Goal: Check status: Check status

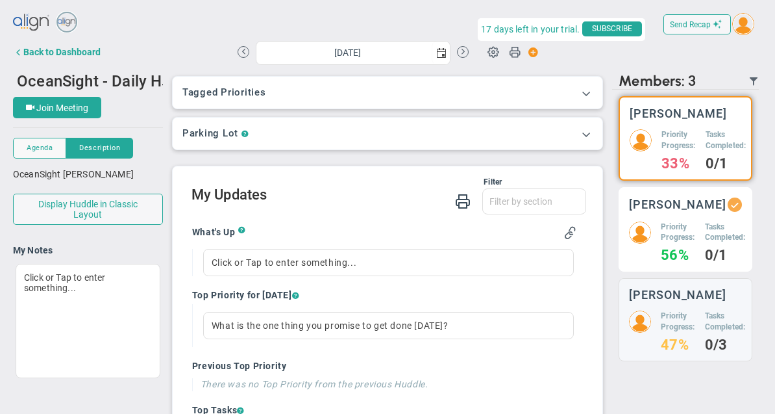
click at [698, 272] on div "Craig Churchill Priority Progress: 56% Tasks Completed: 0/1" at bounding box center [686, 229] width 134 height 85
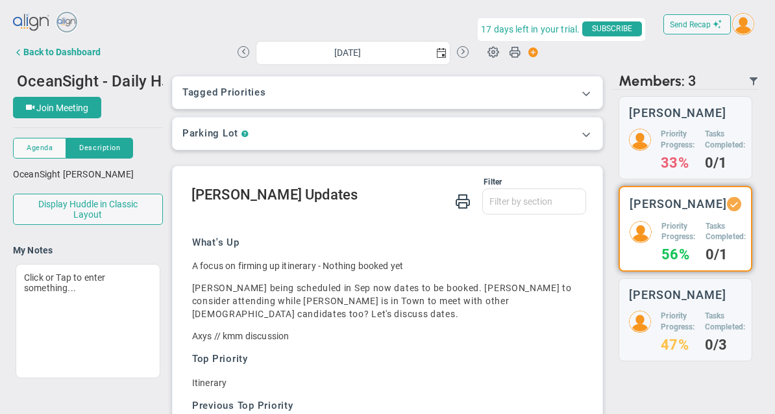
scroll to position [68, 0]
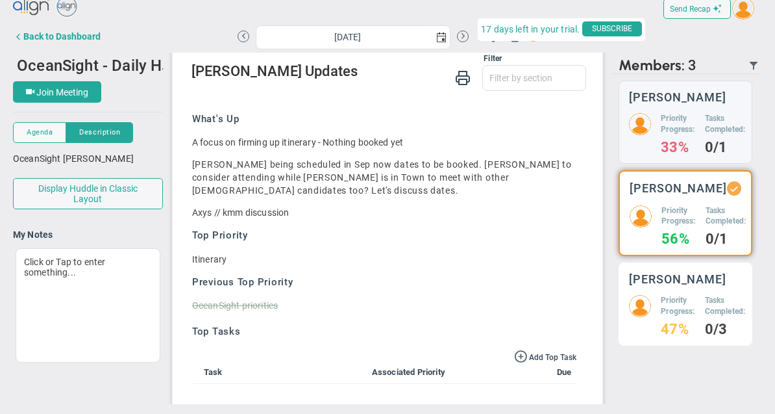
click at [708, 323] on h4 "0/3" at bounding box center [725, 329] width 41 height 12
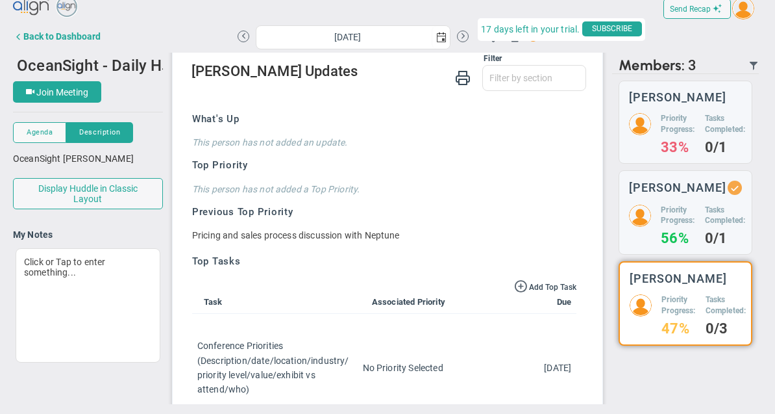
scroll to position [108, 0]
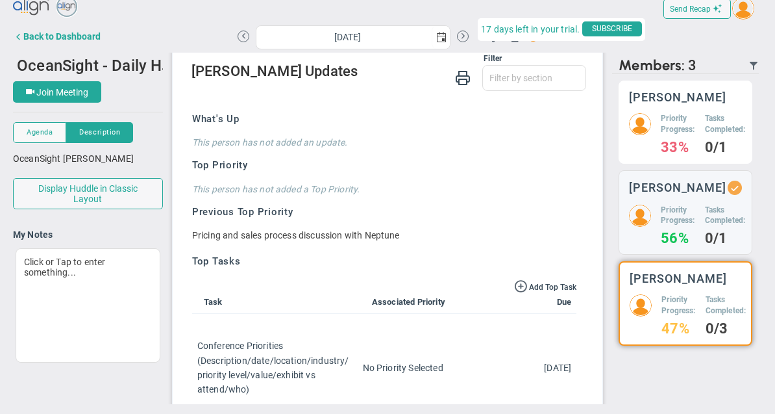
click at [720, 142] on h4 "0/1" at bounding box center [725, 148] width 41 height 12
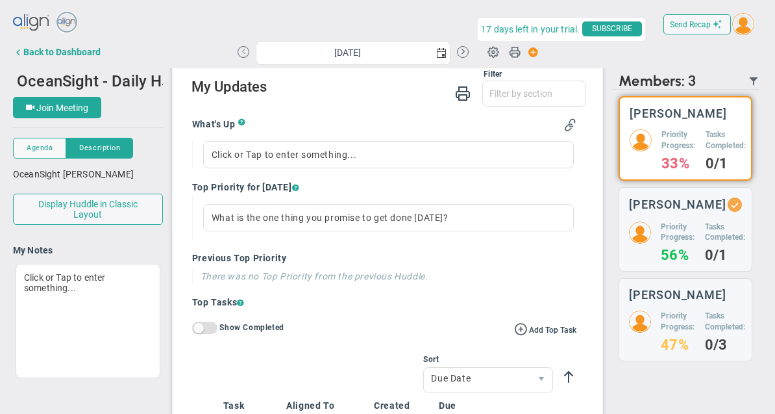
click at [240, 49] on button at bounding box center [244, 52] width 12 height 12
type input "Wednesday, August 13, 2025"
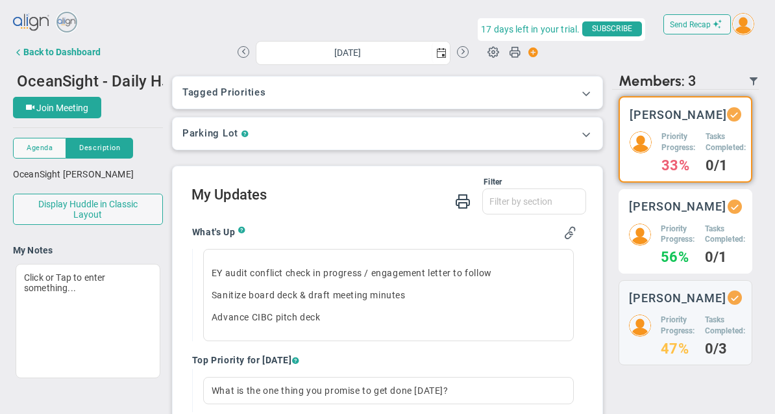
click at [701, 234] on div "Priority Progress: 56% Tasks Completed: 0/1" at bounding box center [685, 243] width 113 height 40
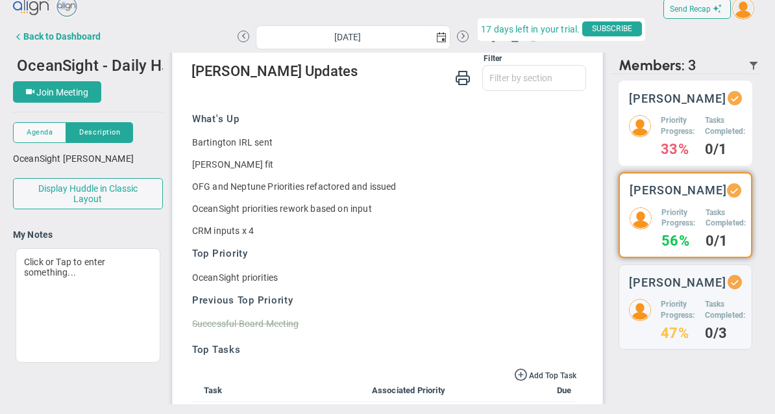
click at [712, 115] on h5 "Tasks Completed:" at bounding box center [725, 126] width 41 height 22
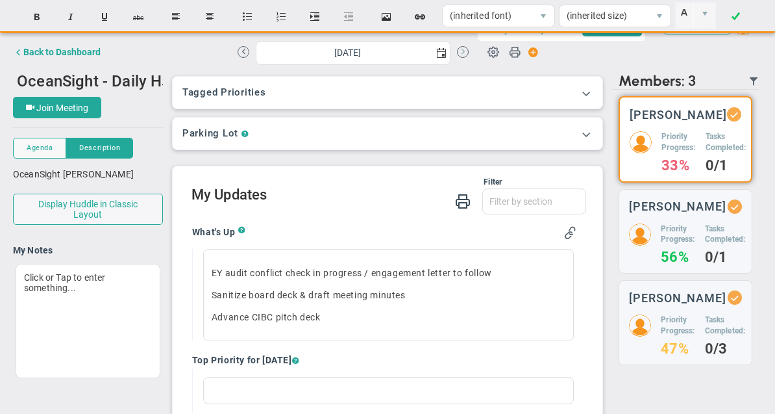
click at [461, 56] on button at bounding box center [463, 52] width 12 height 12
type input "[DATE]"
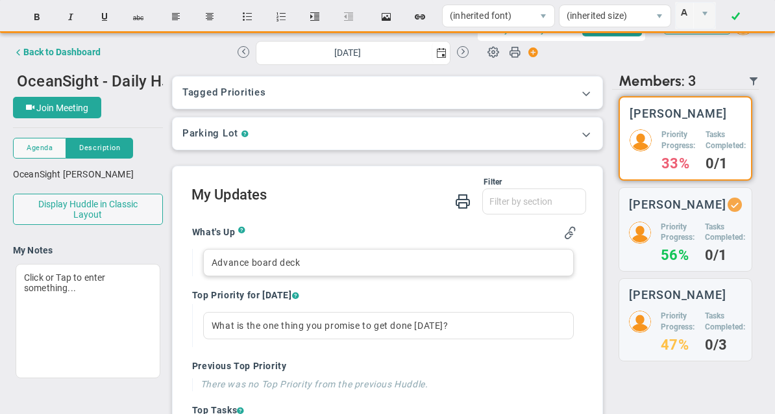
click at [211, 258] on div "Advance board deck" at bounding box center [388, 262] width 371 height 27
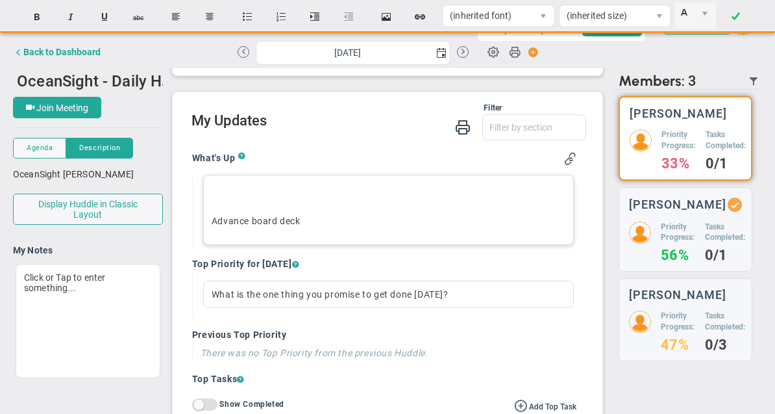
scroll to position [72, 0]
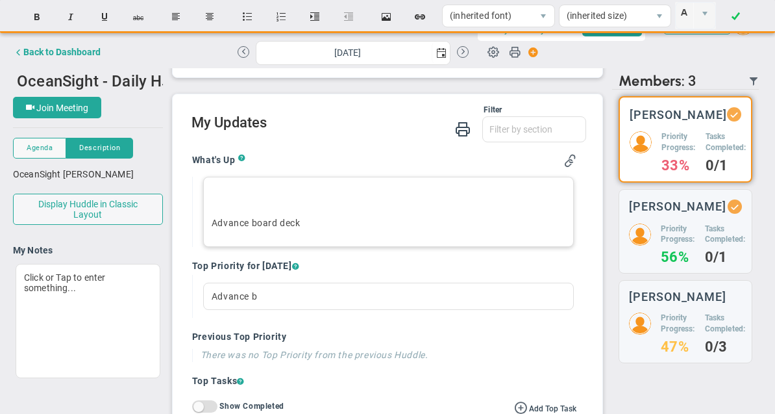
click at [282, 224] on div "Tagged OKRs Tagged Priorities This Huddle doesn’t have a tag. Tagged OKRs Tagge…" at bounding box center [387, 243] width 449 height 351
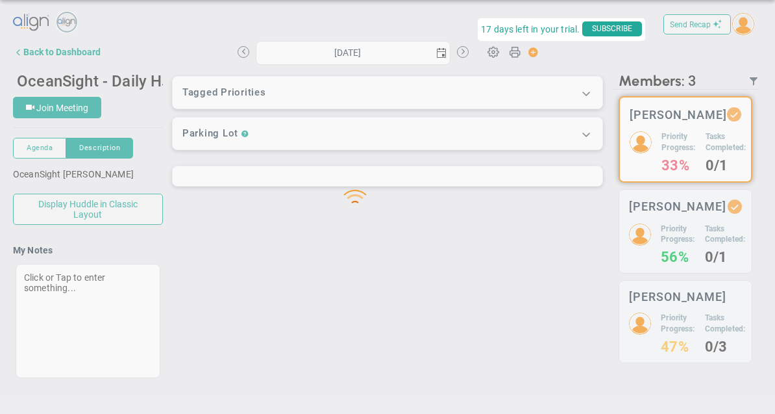
scroll to position [0, 0]
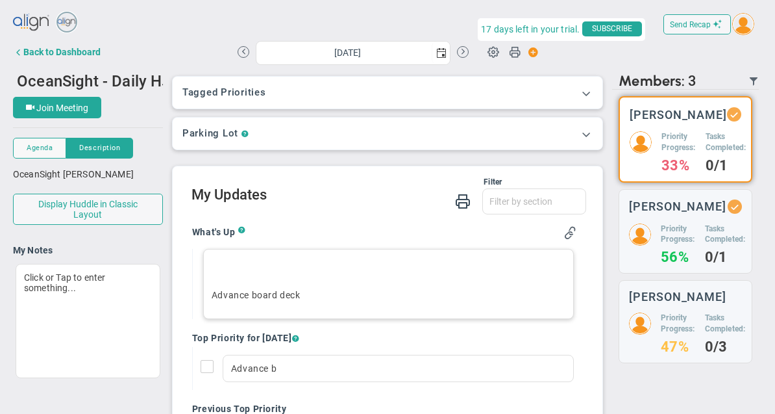
click at [275, 301] on p "Advance board deck" at bounding box center [389, 294] width 354 height 13
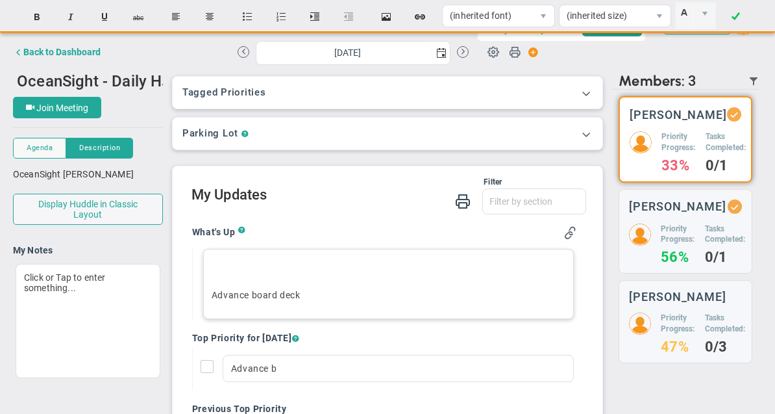
click at [264, 297] on p "Advance board deck" at bounding box center [389, 294] width 354 height 13
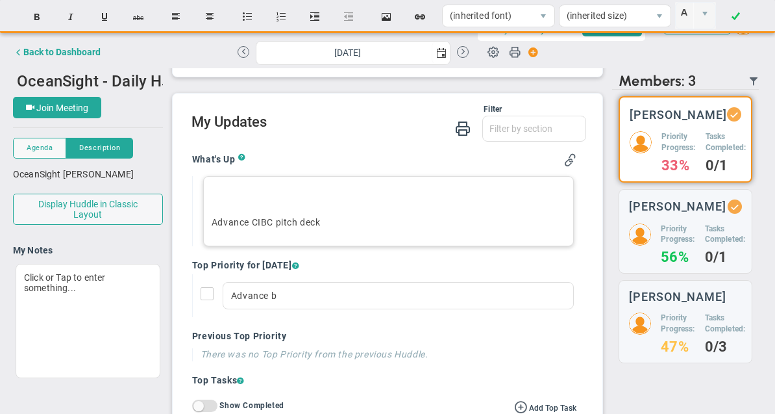
scroll to position [97, 0]
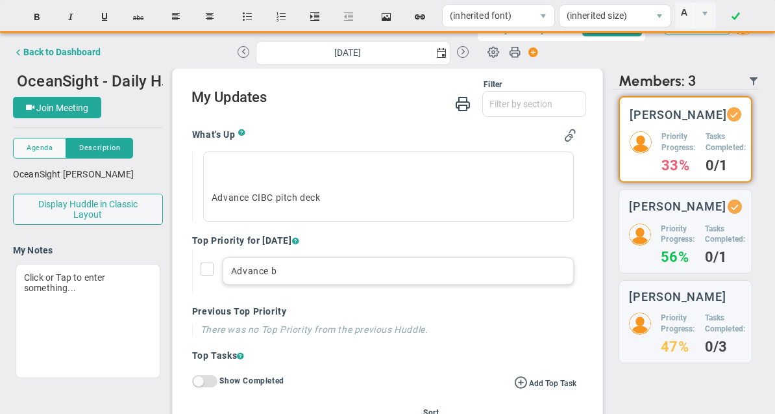
click at [274, 277] on div "Advance b" at bounding box center [398, 270] width 351 height 27
click at [275, 172] on div "Filter What's Up Top Priorities Top Tasks Stucks Priorities ? ?" at bounding box center [388, 389] width 430 height 640
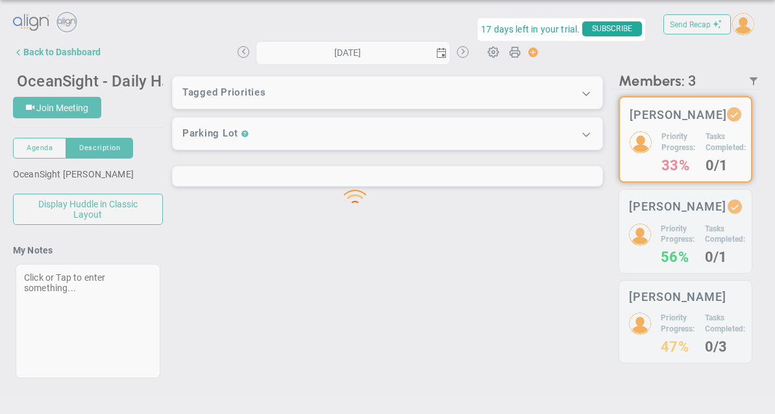
scroll to position [0, 0]
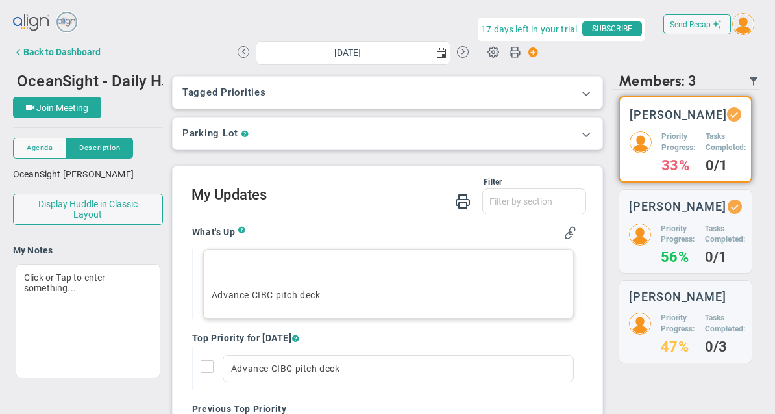
click at [249, 269] on p "﻿" at bounding box center [389, 272] width 354 height 13
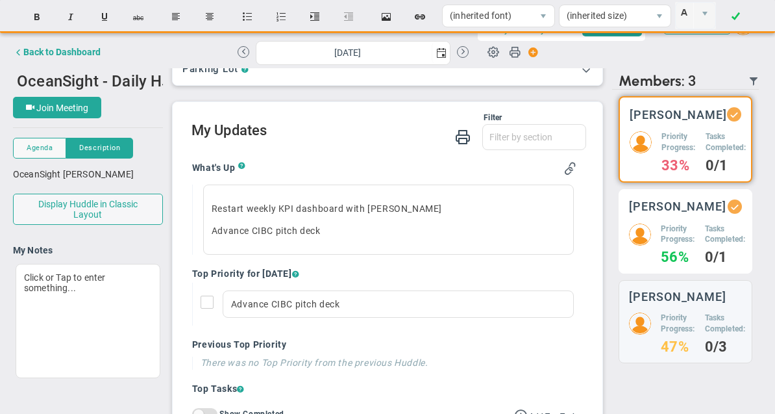
click at [671, 245] on h5 "Priority Progress:" at bounding box center [678, 234] width 34 height 22
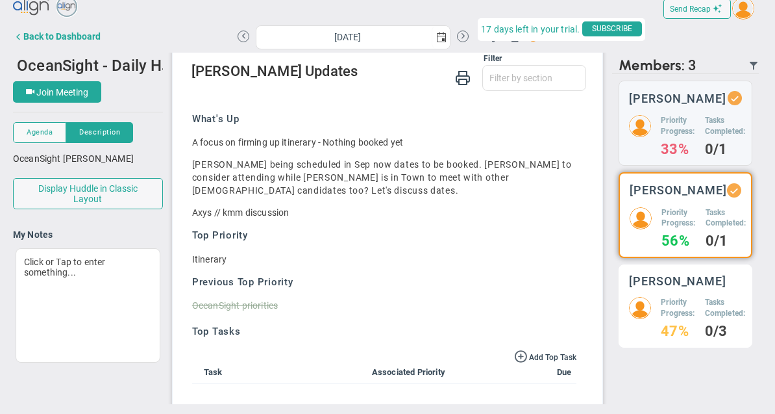
click at [680, 297] on div "Priority Progress: 47%" at bounding box center [678, 317] width 34 height 40
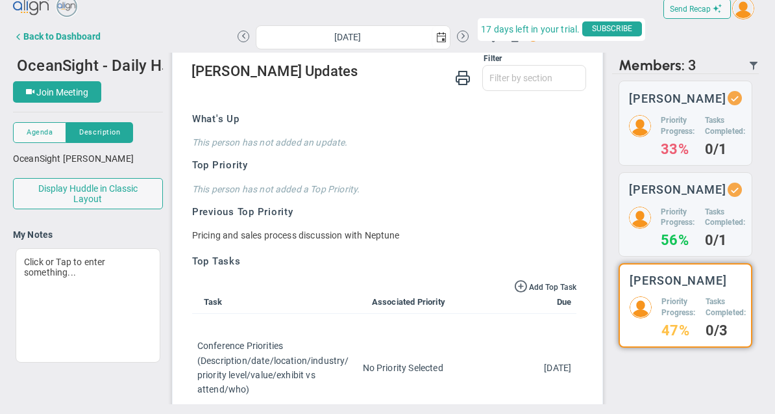
scroll to position [108, 0]
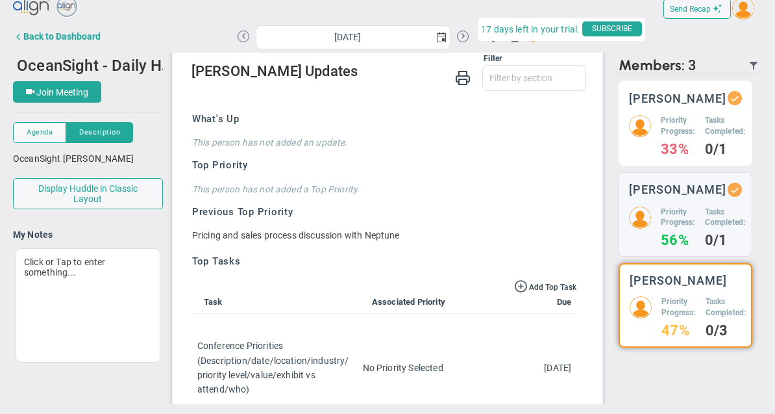
click at [687, 115] on h5 "Priority Progress:" at bounding box center [678, 126] width 34 height 22
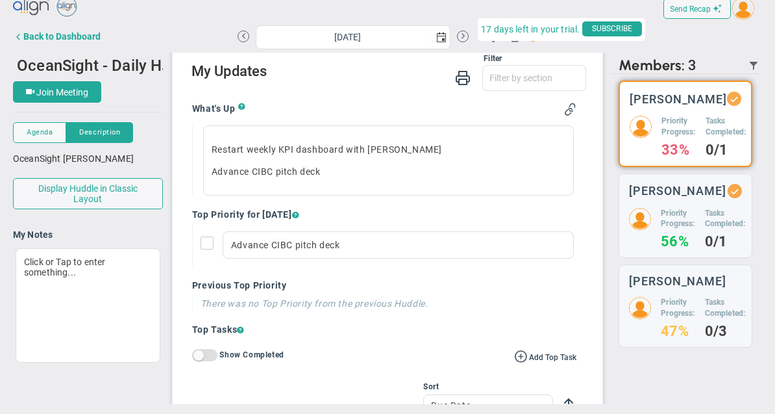
scroll to position [108, 0]
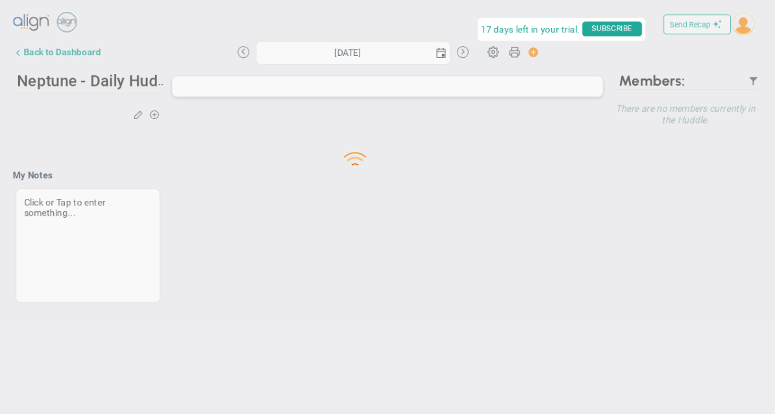
type input "[DATE]"
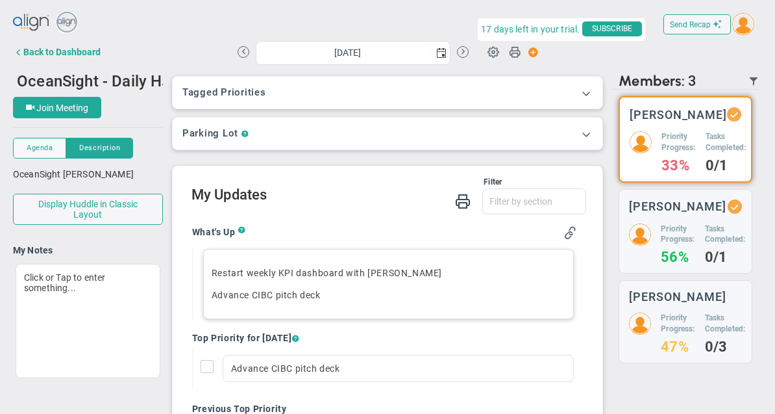
click at [347, 271] on p "Restart weekly KPI dashboard with Laurie" at bounding box center [389, 272] width 354 height 13
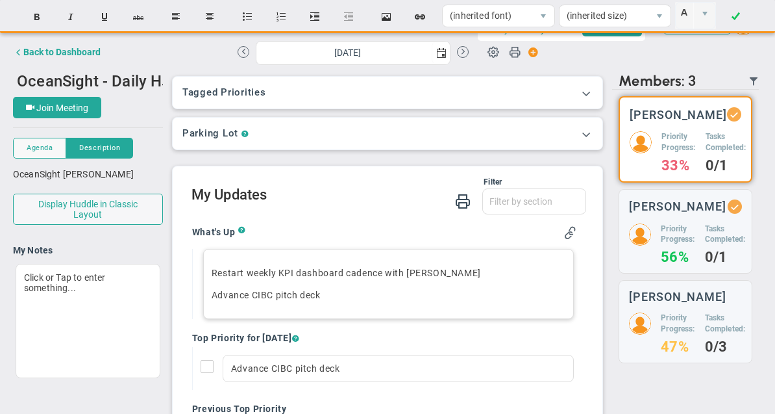
click at [235, 266] on div "Restart weekly KPI dashboard cadence with Laurie Advance CIBC pitch deck" at bounding box center [388, 284] width 371 height 70
click at [246, 268] on p "Restart weekly KPI dashboard cadence with Laurie" at bounding box center [389, 272] width 354 height 13
click at [346, 276] on p "Restart weekly KPI dashboard cadence with Laurie" at bounding box center [389, 272] width 354 height 13
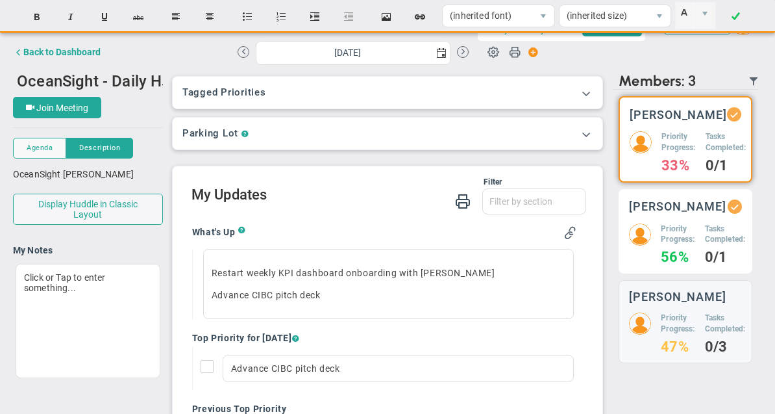
click at [706, 256] on h4 "0/1" at bounding box center [725, 257] width 41 height 12
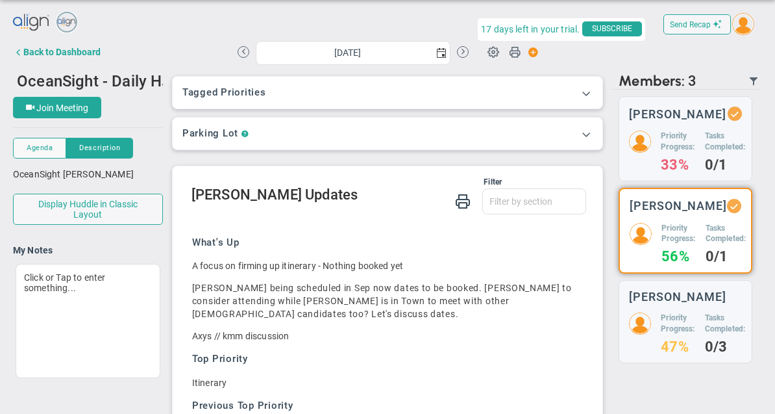
scroll to position [108, 0]
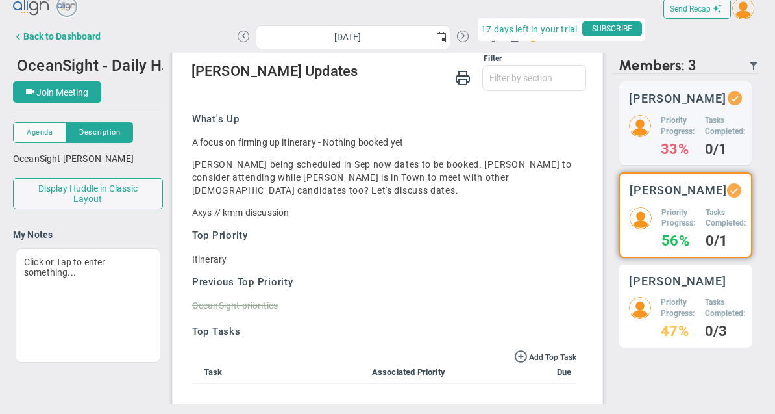
click at [692, 297] on h5 "Priority Progress:" at bounding box center [678, 308] width 34 height 22
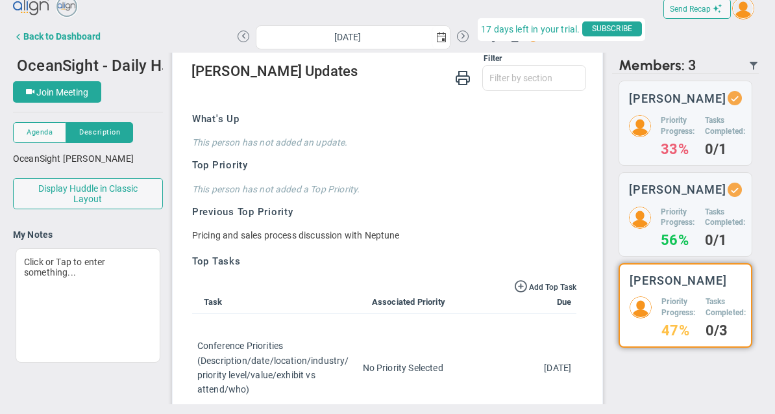
scroll to position [108, 0]
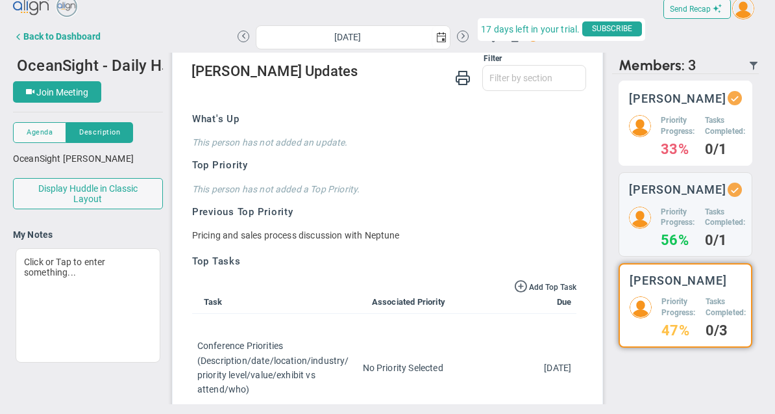
click at [698, 115] on div "Priority Progress: 33% Tasks Completed: 0/1" at bounding box center [685, 135] width 113 height 40
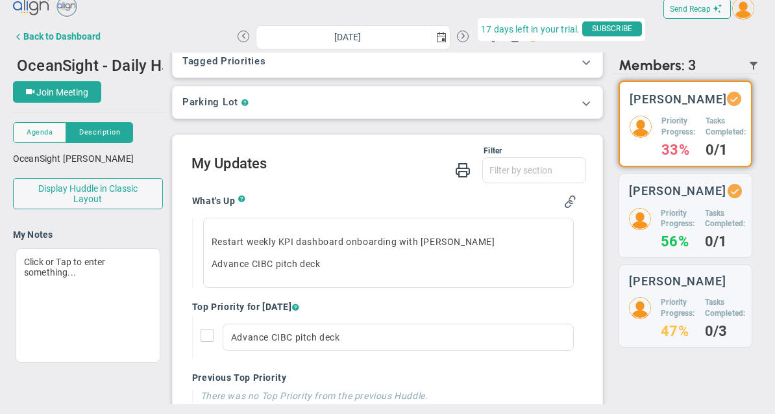
scroll to position [17, 0]
click at [582, 95] on span at bounding box center [586, 101] width 13 height 13
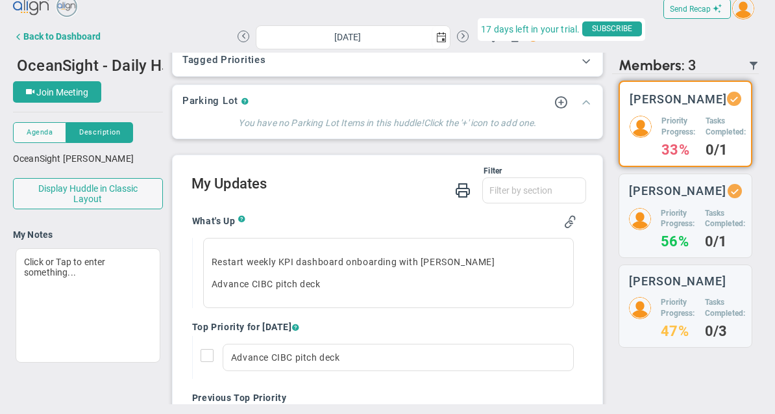
click at [588, 95] on button at bounding box center [586, 102] width 13 height 14
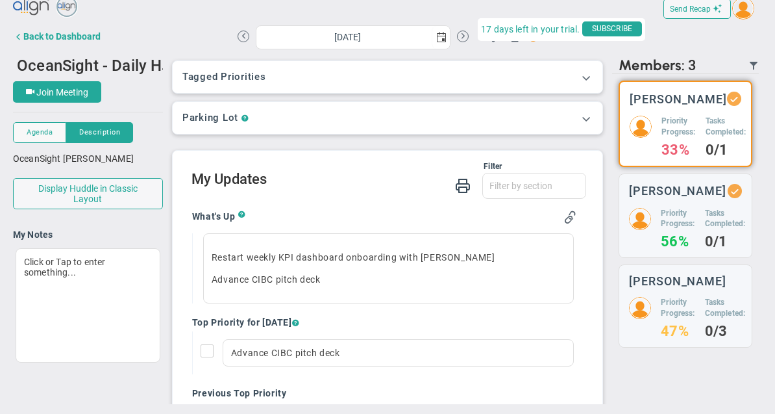
scroll to position [0, 0]
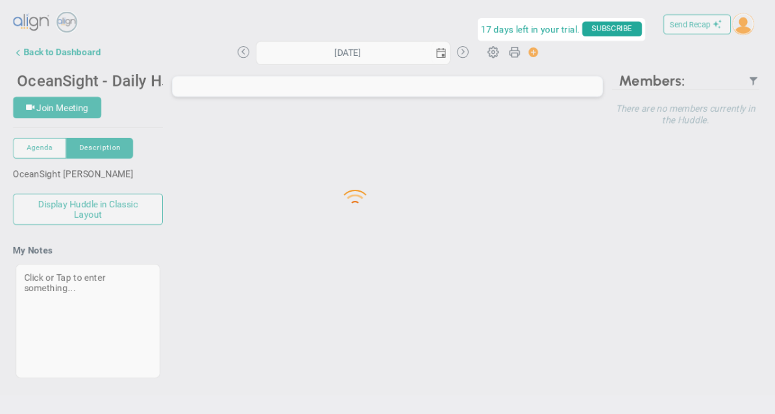
type input "[DATE]"
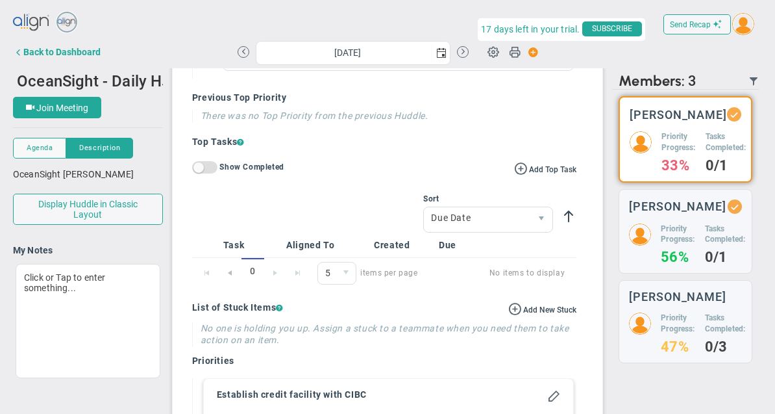
scroll to position [310, 0]
